Goal: Information Seeking & Learning: Learn about a topic

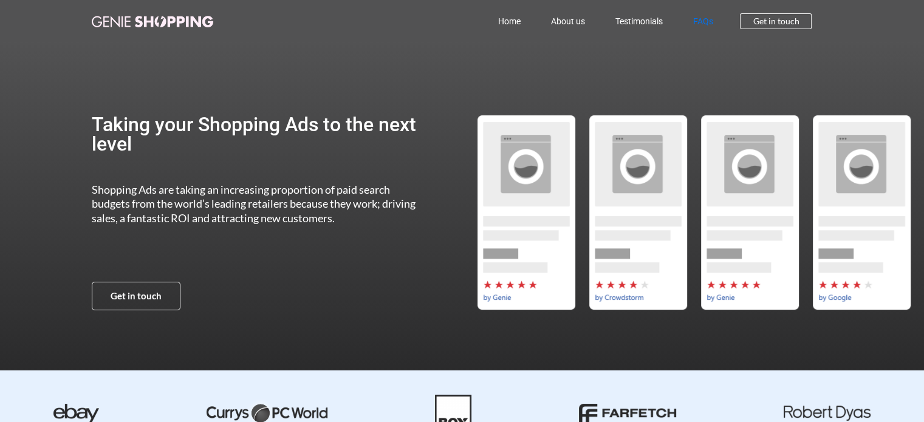
click at [706, 29] on link "FAQs" at bounding box center [702, 21] width 50 height 28
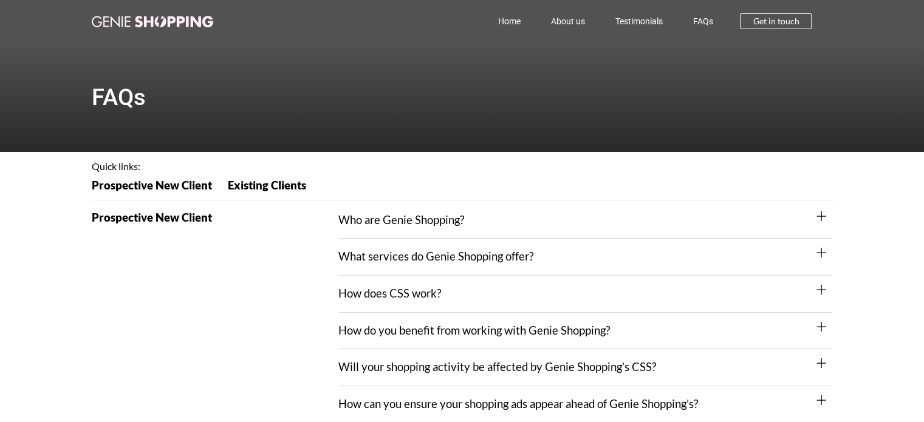
drag, startPoint x: 530, startPoint y: 216, endPoint x: 528, endPoint y: 210, distance: 6.2
click at [528, 210] on div "Who are Genie Shopping?" at bounding box center [585, 220] width 494 height 37
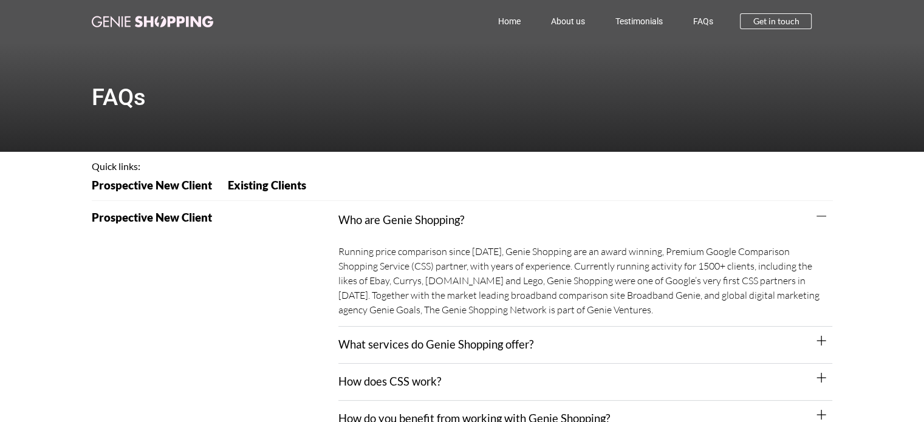
click at [533, 217] on div "Who are Genie Shopping?" at bounding box center [585, 220] width 494 height 36
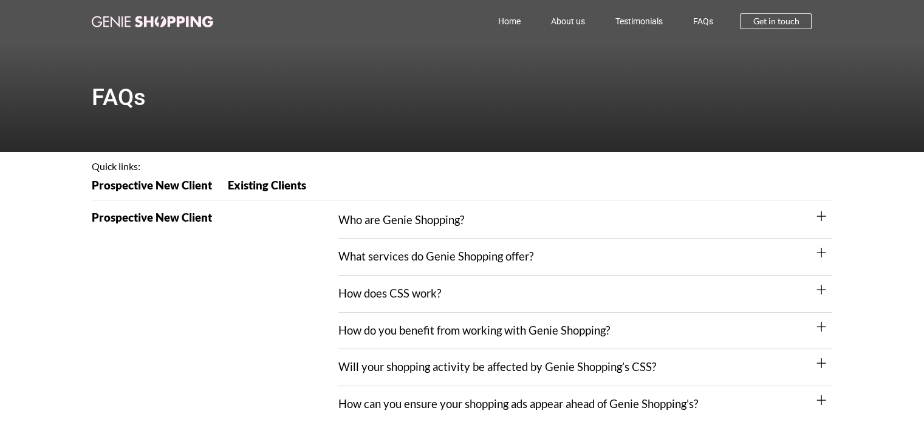
click at [535, 246] on div "What services do Genie Shopping offer?" at bounding box center [585, 257] width 494 height 37
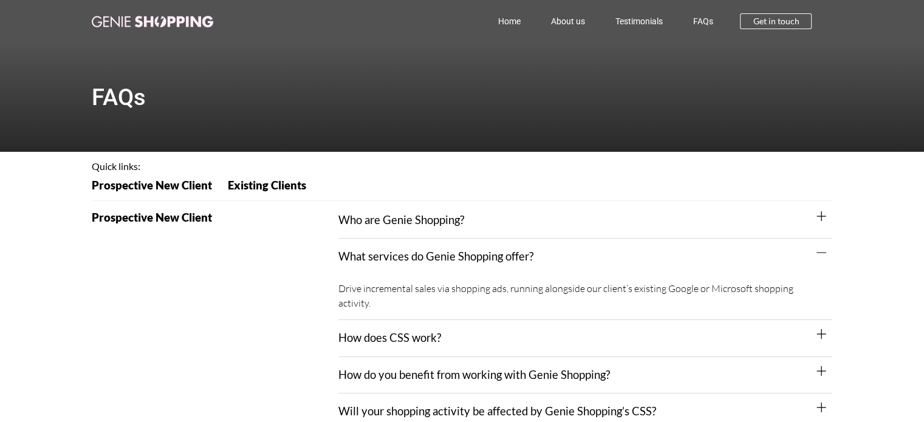
click at [558, 236] on div "Who are Genie Shopping?" at bounding box center [585, 220] width 494 height 37
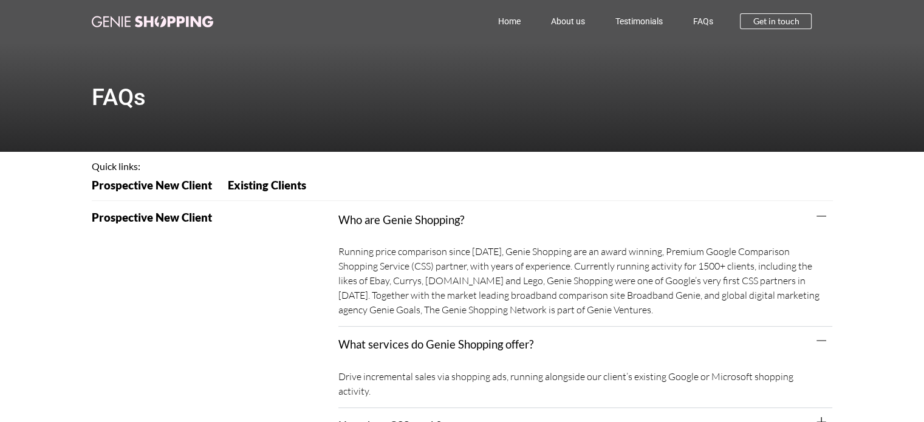
click at [556, 238] on div "Who are Genie Shopping?" at bounding box center [585, 220] width 494 height 36
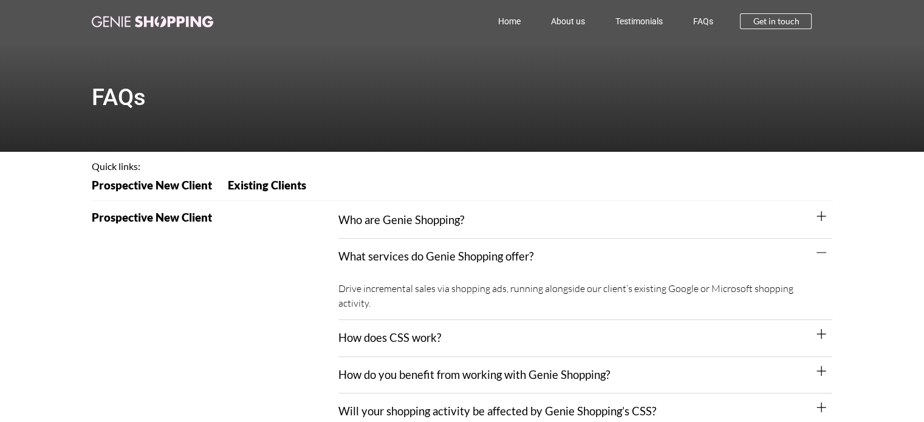
click at [559, 255] on div "What services do Genie Shopping offer?" at bounding box center [585, 257] width 494 height 36
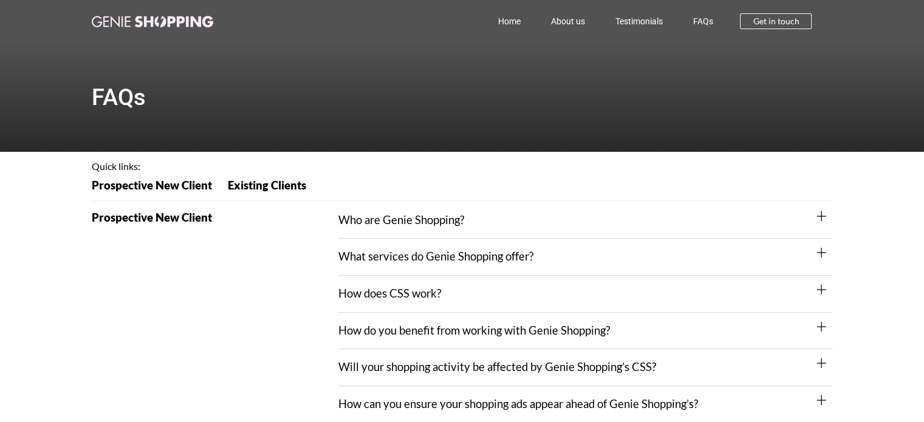
click at [510, 305] on div "How does CSS work?" at bounding box center [585, 294] width 494 height 37
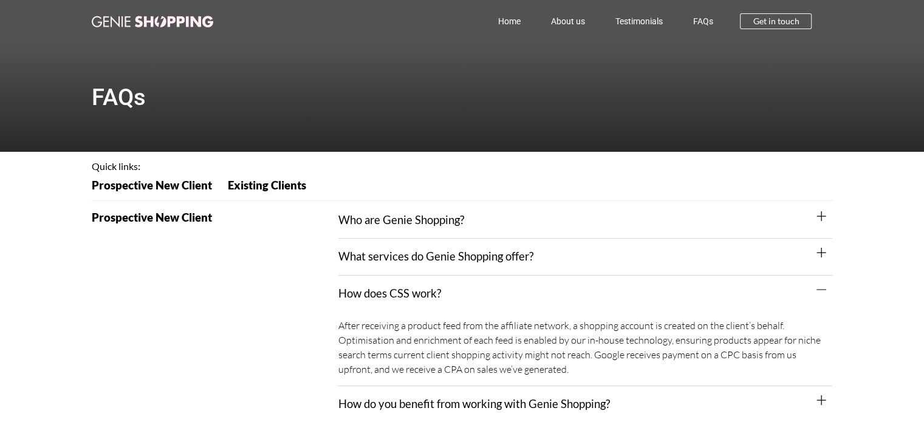
click at [510, 306] on div "How does CSS work?" at bounding box center [585, 294] width 494 height 36
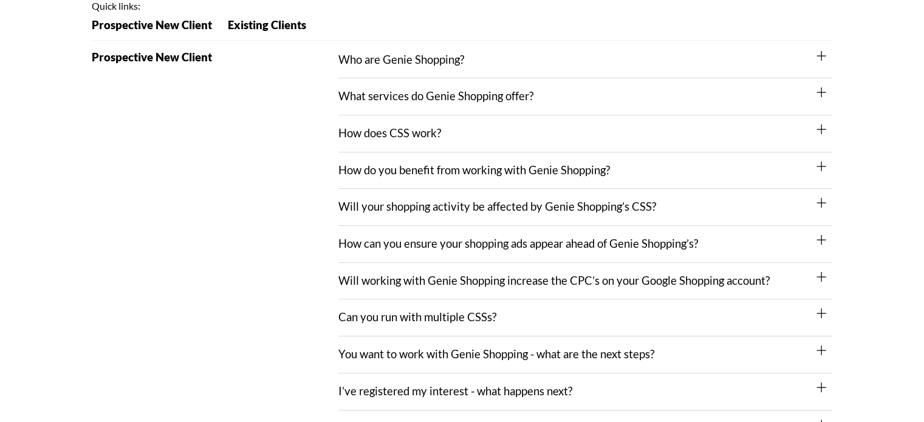
scroll to position [182, 0]
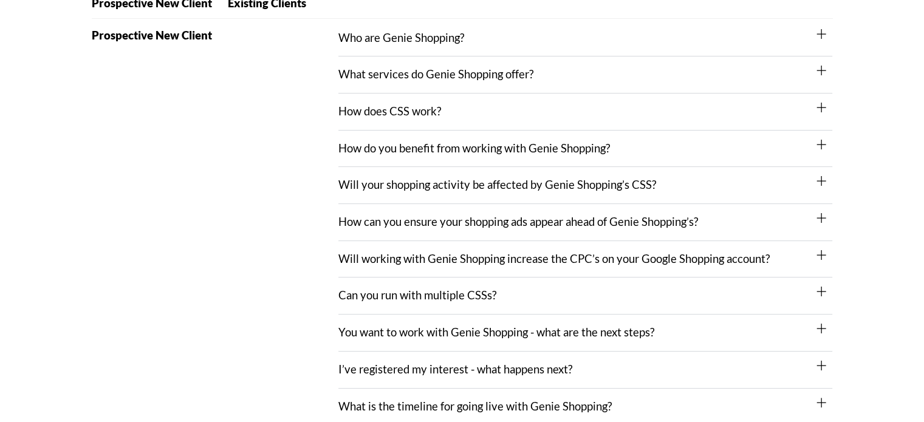
click at [644, 148] on div "How do you benefit from working with Genie Shopping?" at bounding box center [585, 149] width 494 height 37
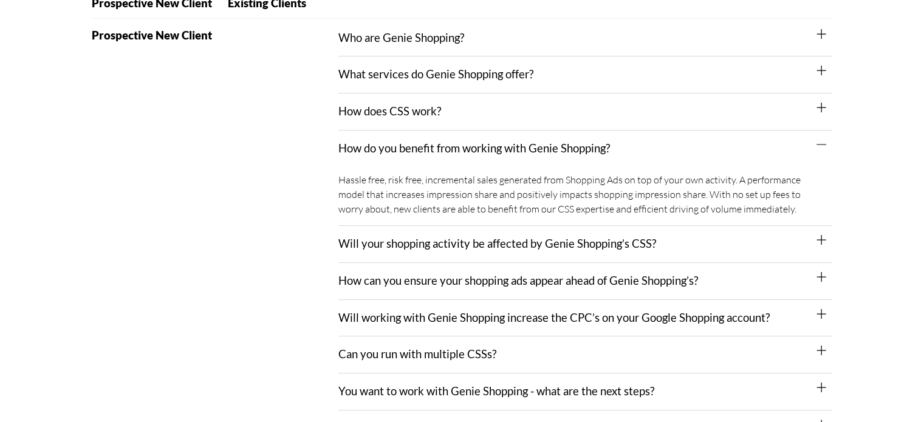
click at [692, 147] on div "How do you benefit from working with Genie Shopping?" at bounding box center [585, 149] width 494 height 36
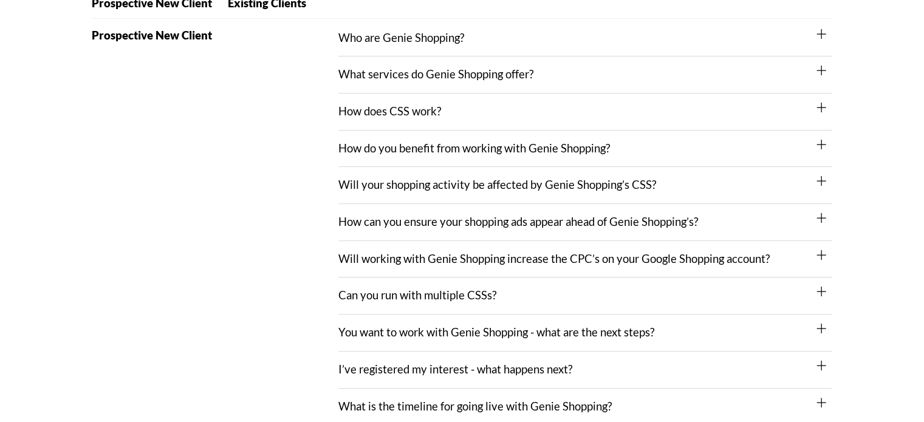
click at [673, 141] on div "How do you benefit from working with Genie Shopping?" at bounding box center [585, 149] width 494 height 37
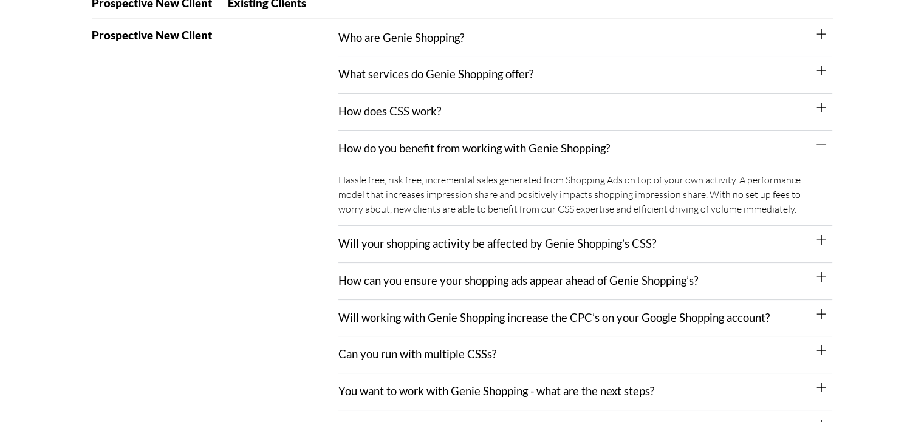
click at [648, 152] on div "How do you benefit from working with Genie Shopping?" at bounding box center [585, 149] width 494 height 36
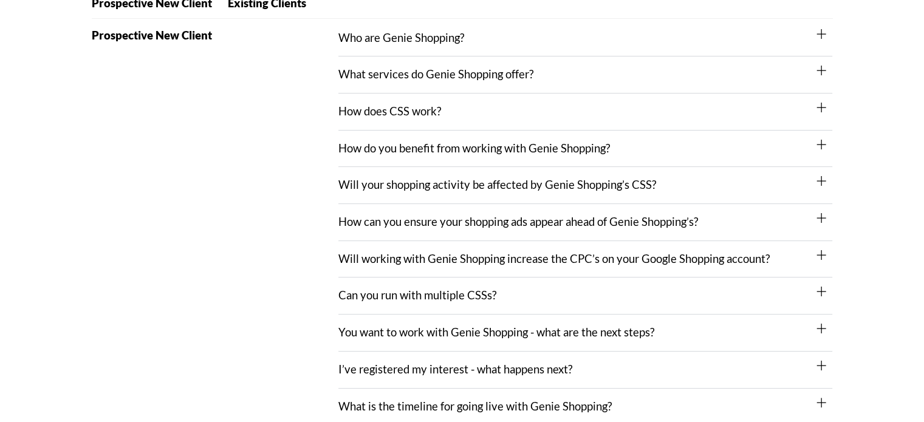
click at [703, 257] on link "Will working with Genie Shopping increase the CPC’s on your Google Shopping acc…" at bounding box center [553, 258] width 431 height 13
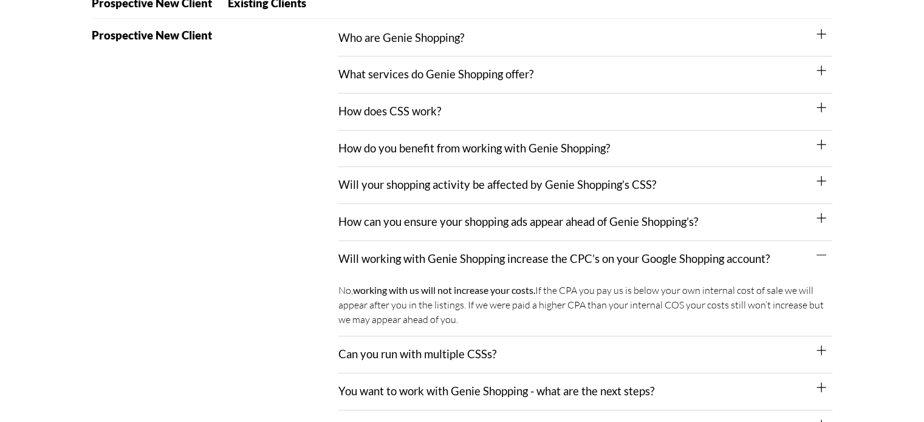
click at [696, 257] on link "Will working with Genie Shopping increase the CPC’s on your Google Shopping acc…" at bounding box center [553, 258] width 431 height 13
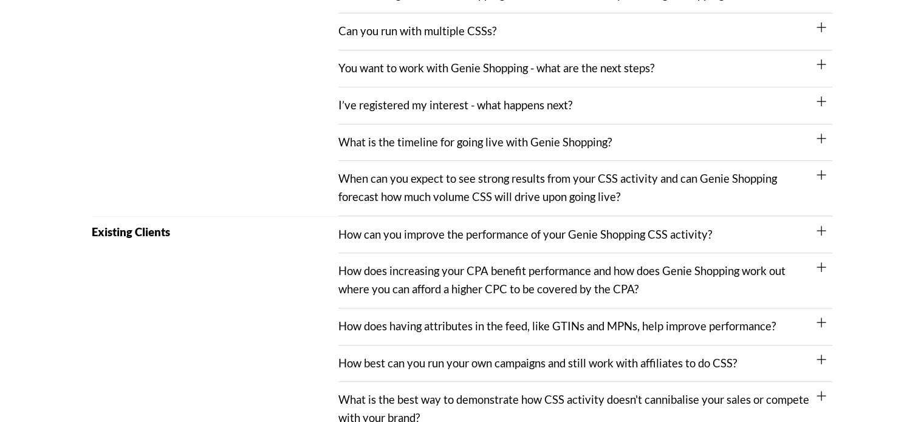
scroll to position [364, 0]
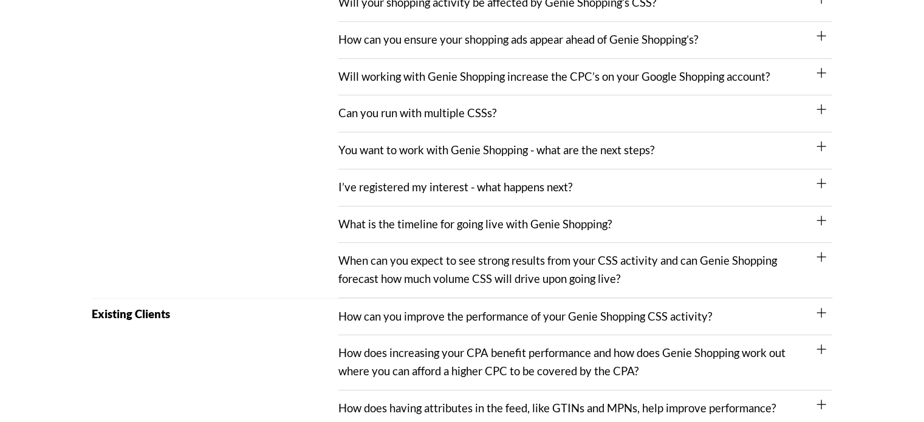
click at [676, 322] on link "How can you improve the performance of your Genie Shopping CSS activity?" at bounding box center [525, 316] width 374 height 13
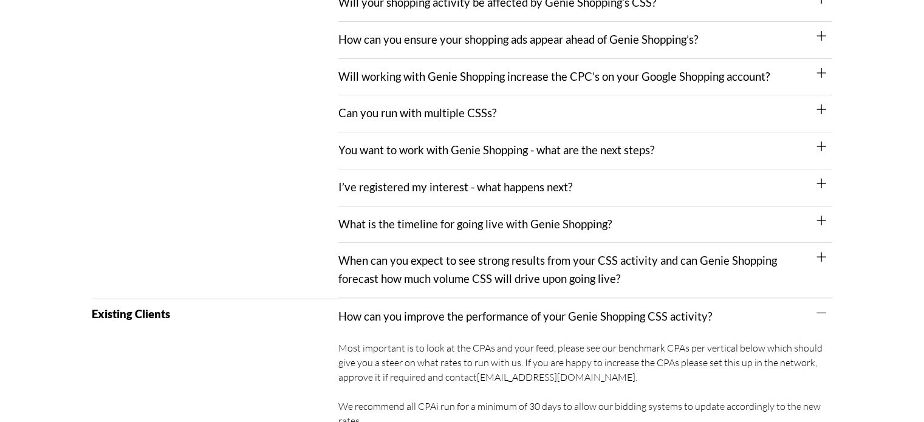
click at [666, 320] on link "How can you improve the performance of your Genie Shopping CSS activity?" at bounding box center [525, 316] width 374 height 13
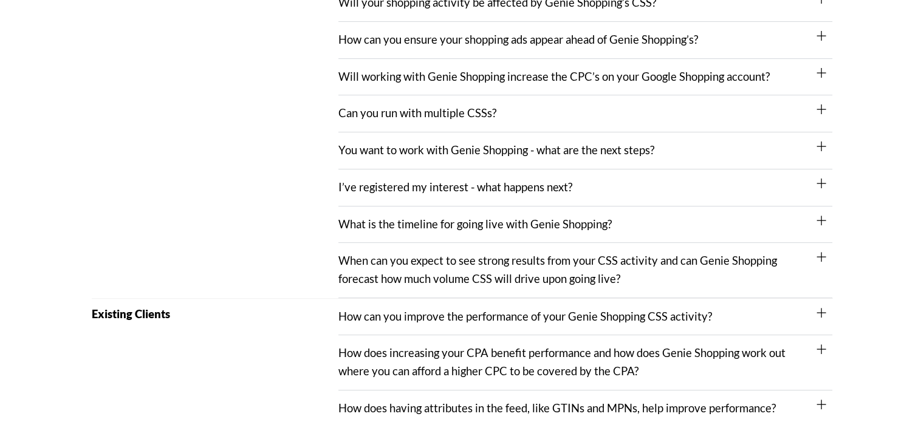
click at [659, 257] on link "When can you expect to see strong results from your CSS activity and can Genie …" at bounding box center [557, 270] width 439 height 32
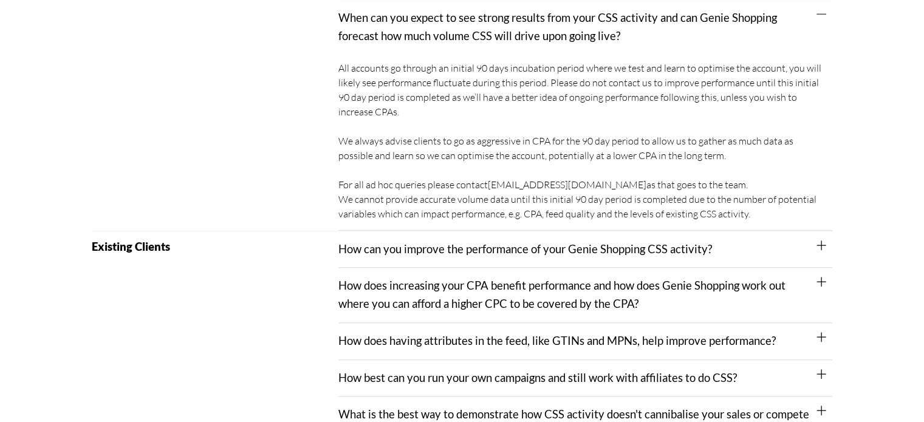
scroll to position [729, 0]
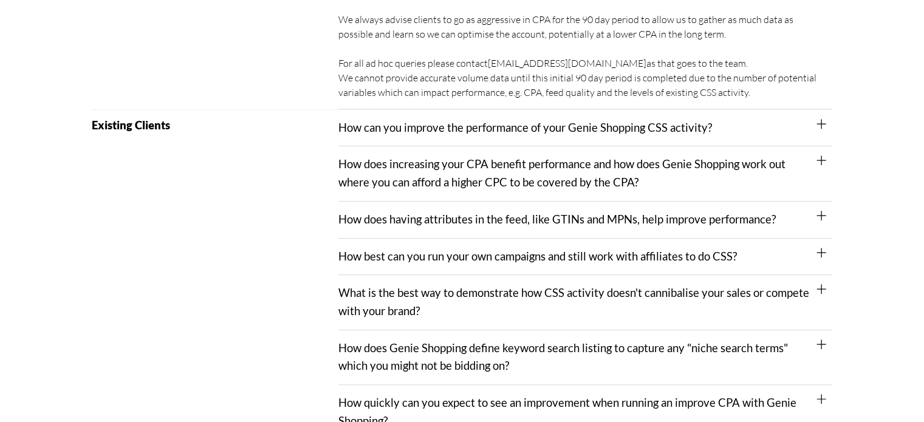
click at [539, 168] on link "How does increasing your CPA benefit performance and how does Genie Shopping wo…" at bounding box center [561, 173] width 447 height 32
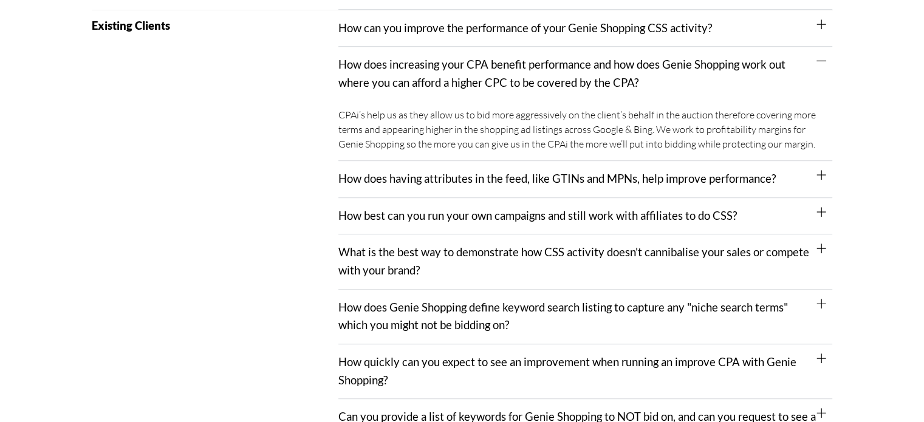
scroll to position [850, 0]
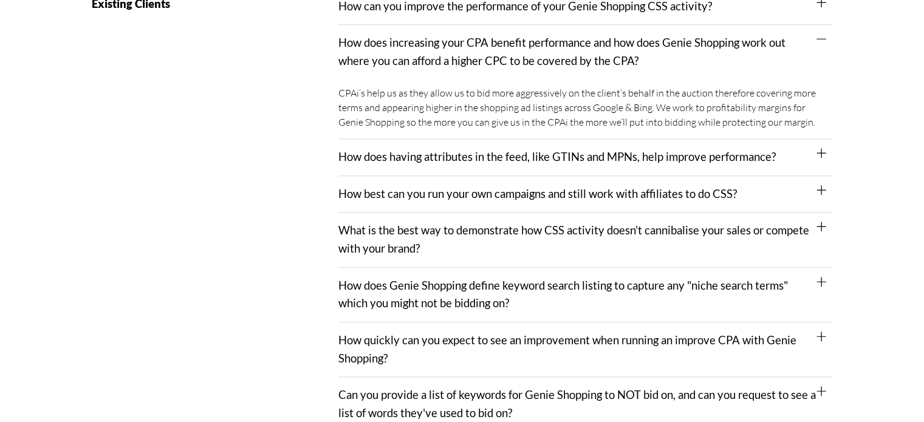
click at [541, 197] on link "How best can you run your own campaigns and still work with affiliates to do CS…" at bounding box center [537, 193] width 398 height 13
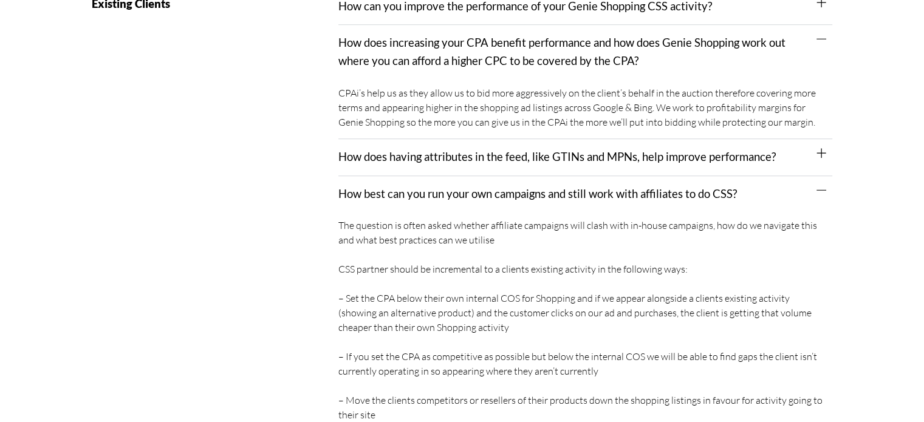
click at [539, 197] on link "How best can you run your own campaigns and still work with affiliates to do CS…" at bounding box center [537, 193] width 398 height 13
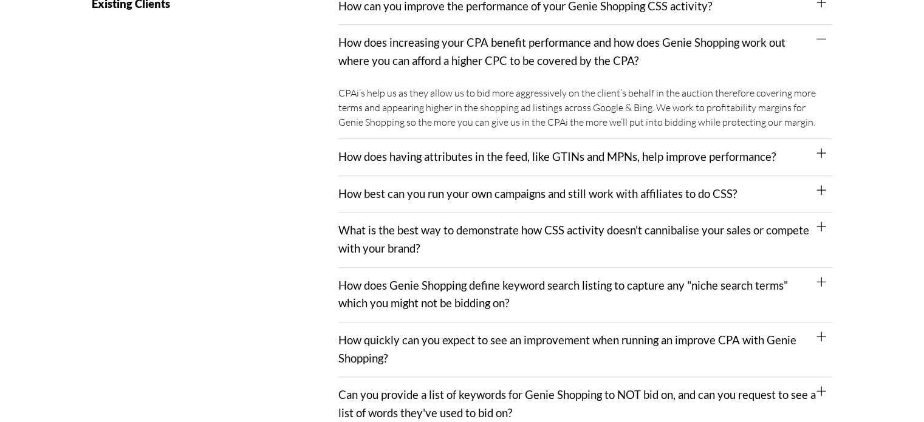
click at [535, 201] on div "How best can you run your own campaigns and still work with affiliates to do CS…" at bounding box center [585, 194] width 494 height 37
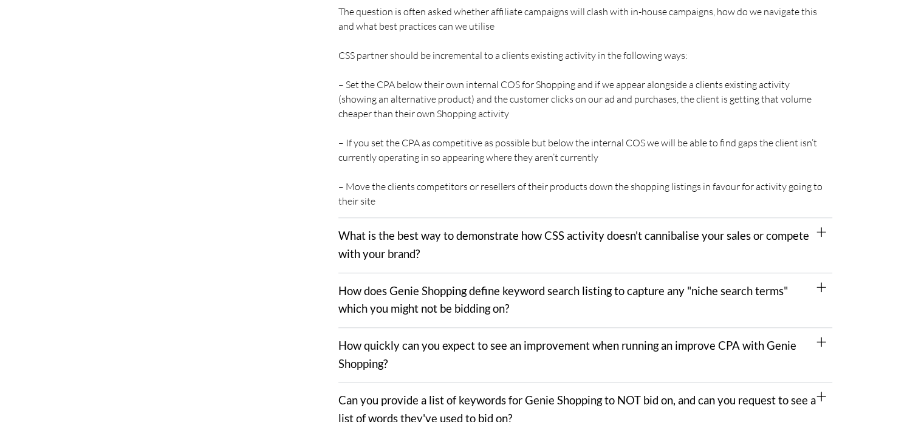
scroll to position [1093, 0]
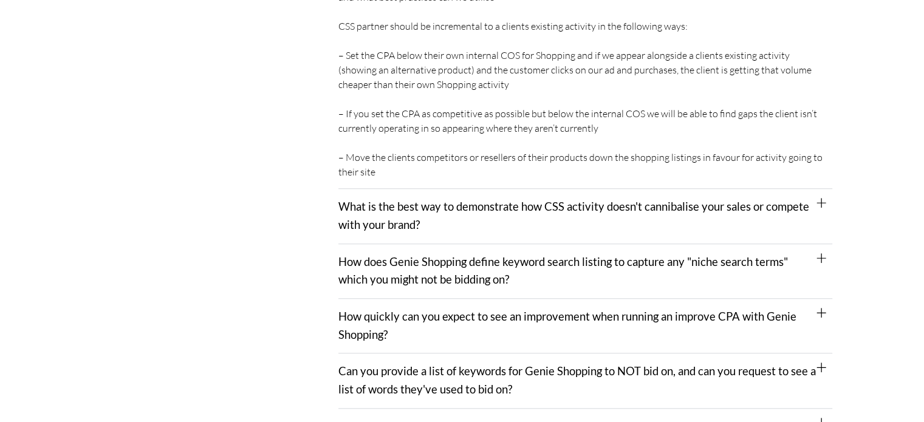
click at [663, 211] on link "What is the best way to demonstrate how CSS activity doesn't cannibalise your s…" at bounding box center [573, 216] width 471 height 32
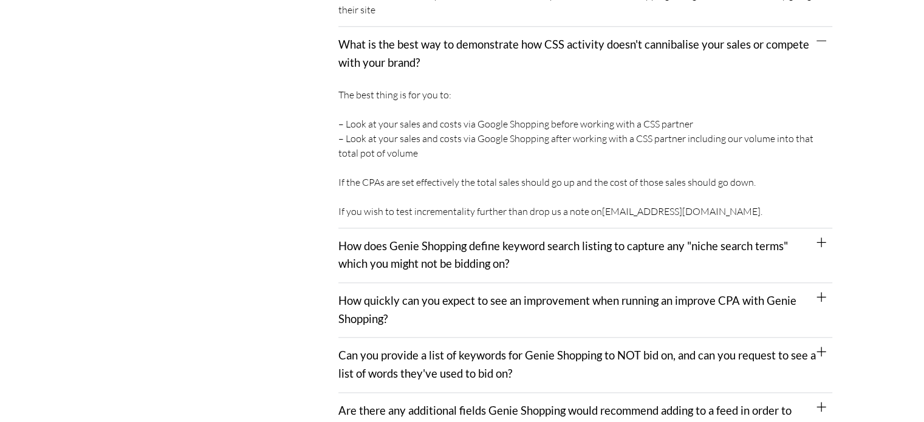
scroll to position [1336, 0]
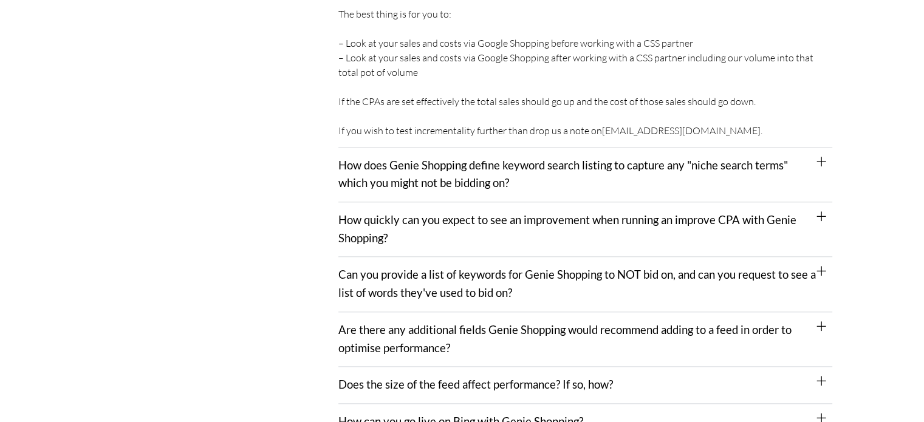
click at [549, 182] on div "How does Genie Shopping define keyword search listing to capture any "niche sea…" at bounding box center [585, 175] width 494 height 55
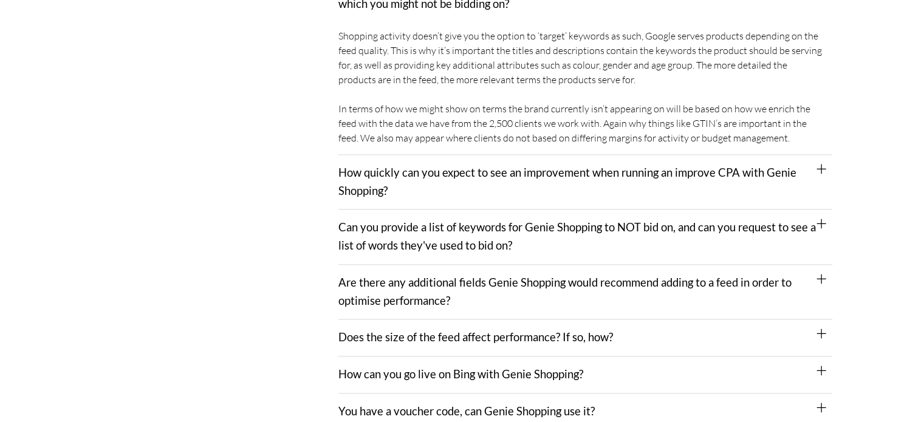
scroll to position [1519, 0]
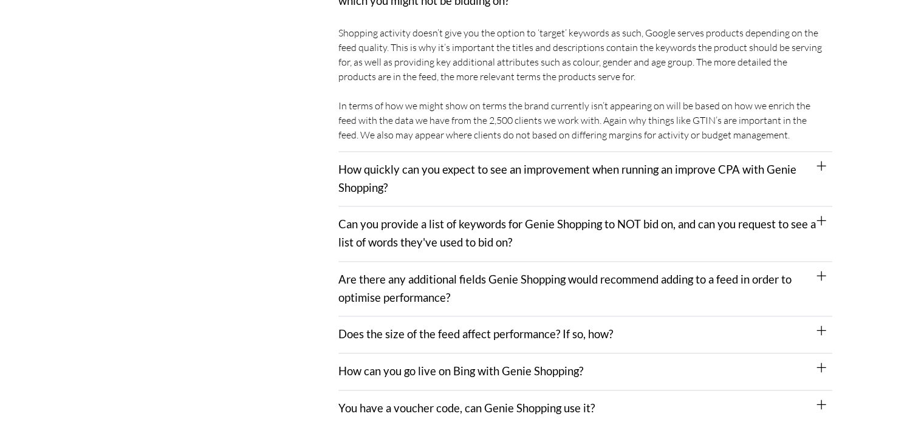
click at [602, 241] on div "Can you provide a list of keywords for Genie Shopping to NOT bid on, and can yo…" at bounding box center [585, 234] width 494 height 55
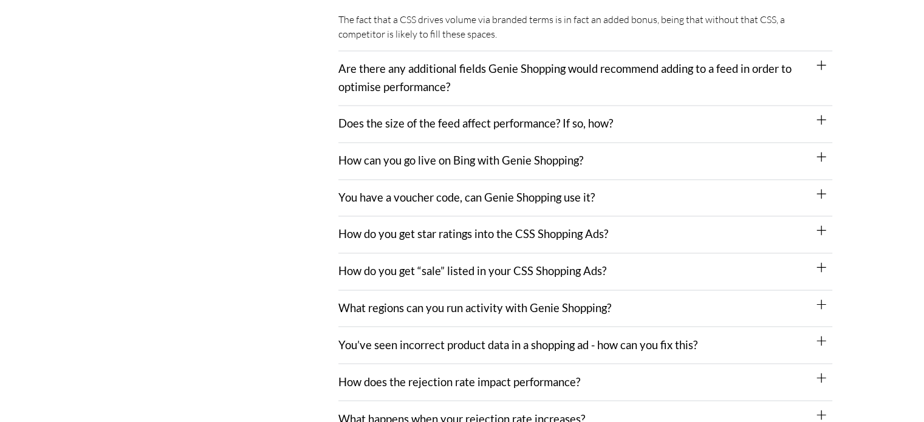
scroll to position [1944, 0]
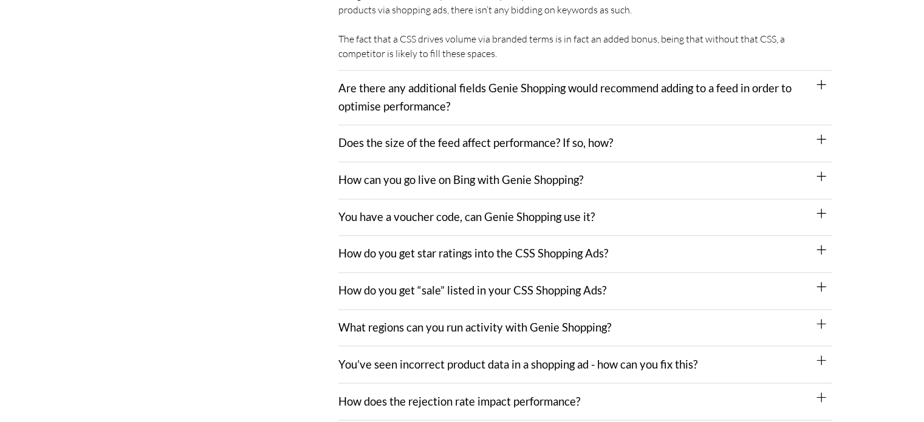
click at [604, 98] on div "Are there any additional fields Genie Shopping would recommend adding to a feed…" at bounding box center [585, 97] width 494 height 55
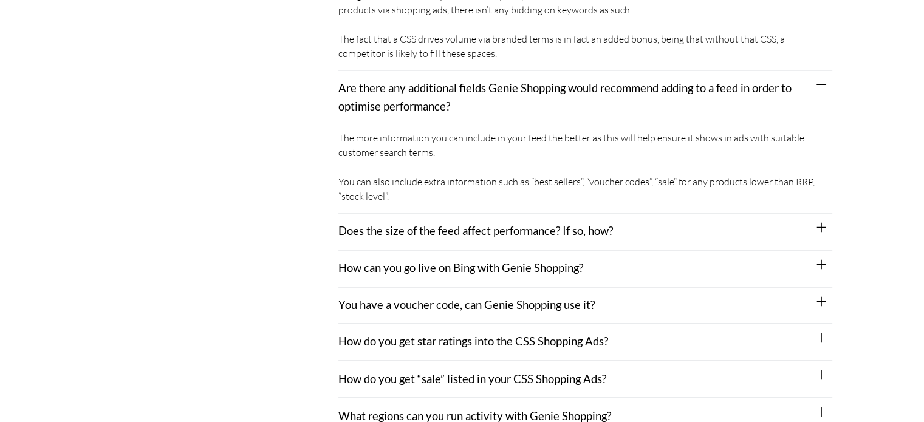
scroll to position [2005, 0]
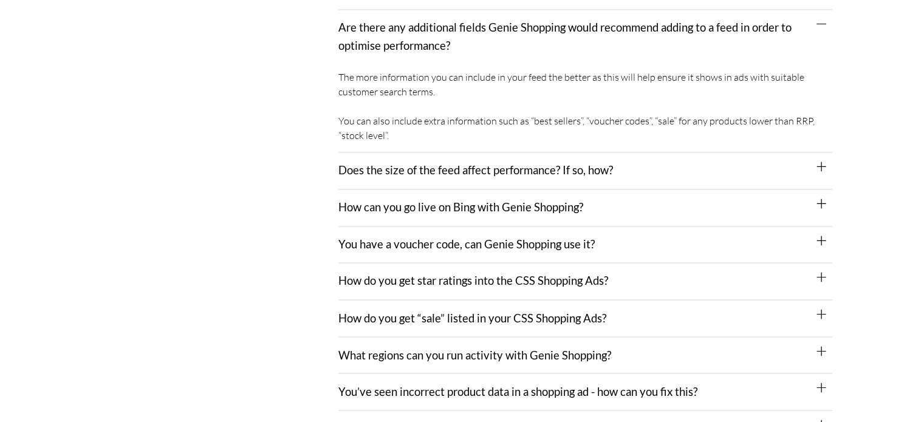
click at [663, 153] on div "Does the size of the feed affect performance? If so, how?" at bounding box center [585, 170] width 494 height 37
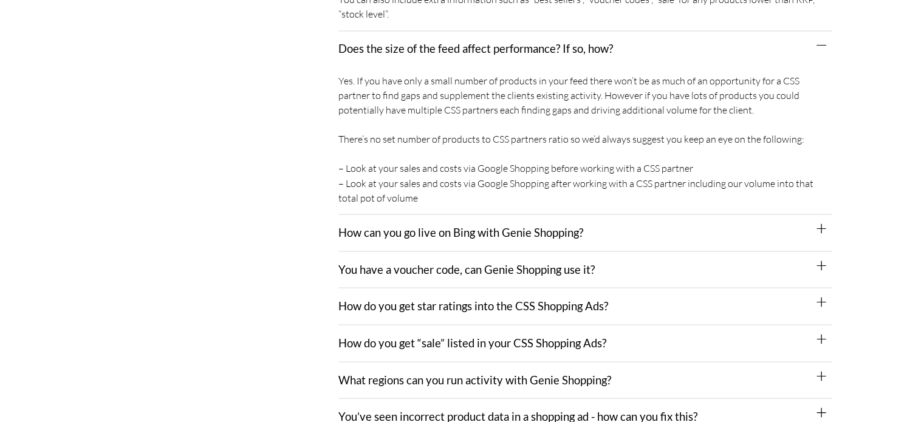
scroll to position [2187, 0]
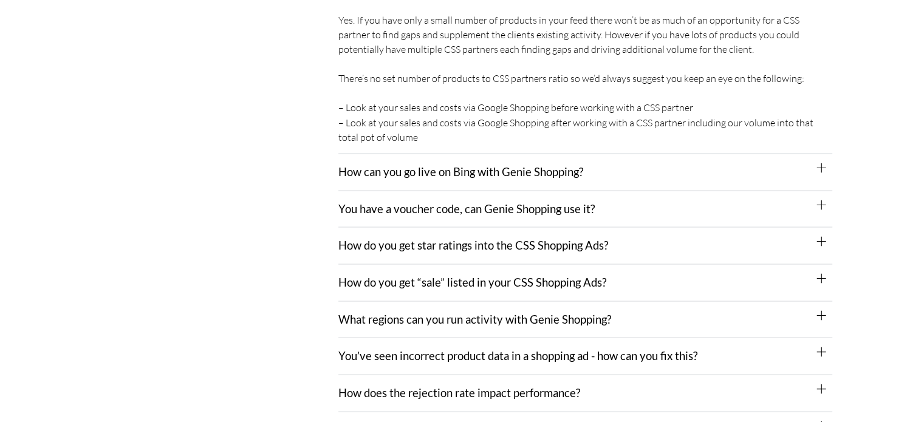
click at [647, 166] on div "How can you go live on Bing with Genie Shopping?" at bounding box center [585, 172] width 494 height 37
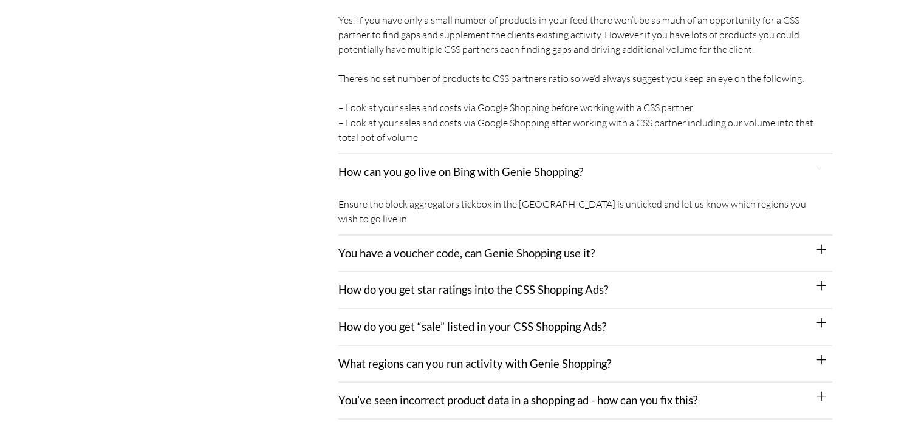
click at [644, 160] on div "How can you go live on Bing with Genie Shopping?" at bounding box center [585, 172] width 494 height 36
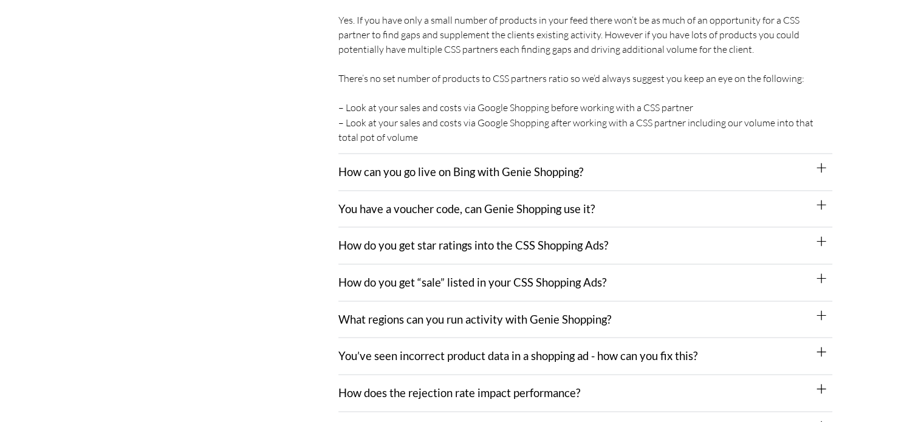
click at [659, 227] on div "How do you get star ratings into the CSS Shopping Ads?" at bounding box center [585, 245] width 494 height 37
